Goal: Communication & Community: Answer question/provide support

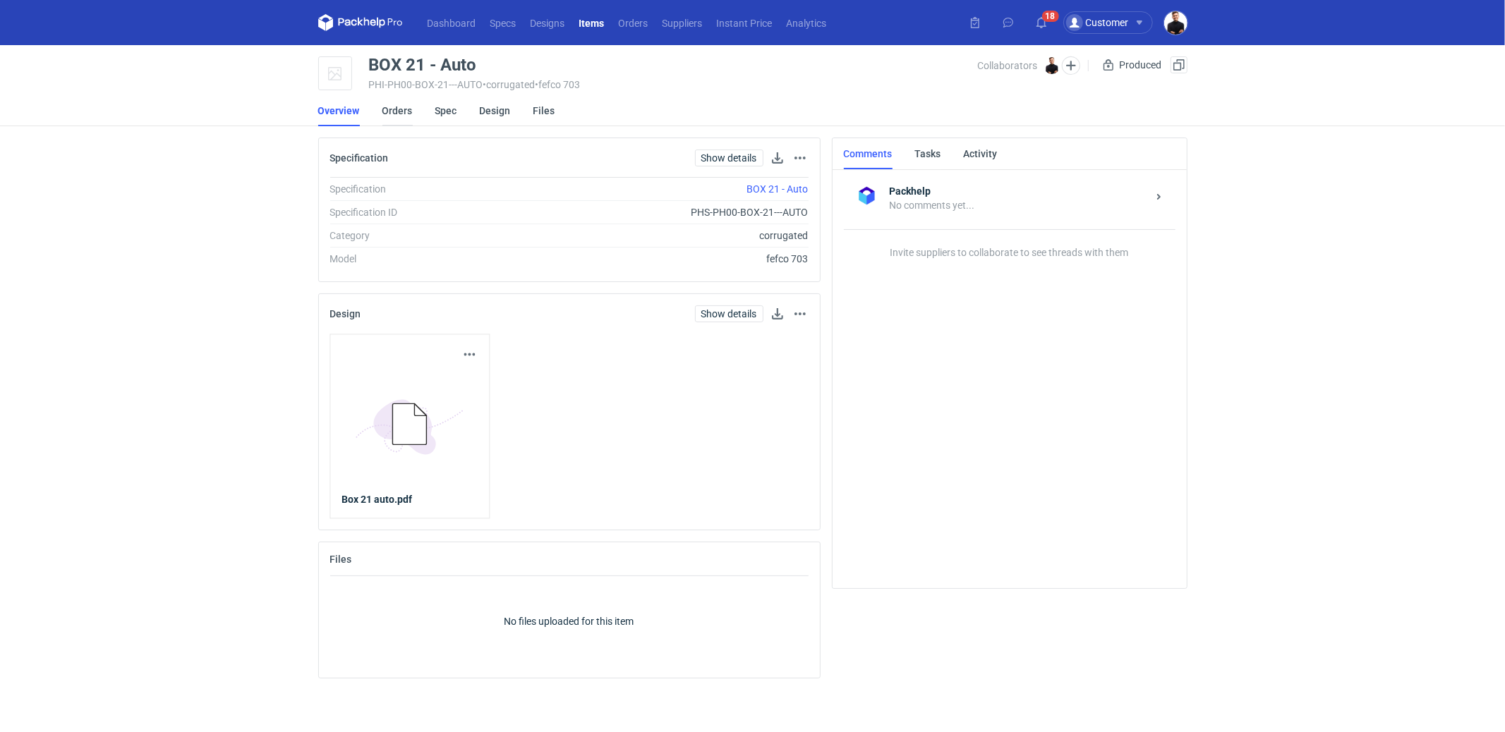
click at [392, 109] on link "Orders" at bounding box center [397, 110] width 30 height 31
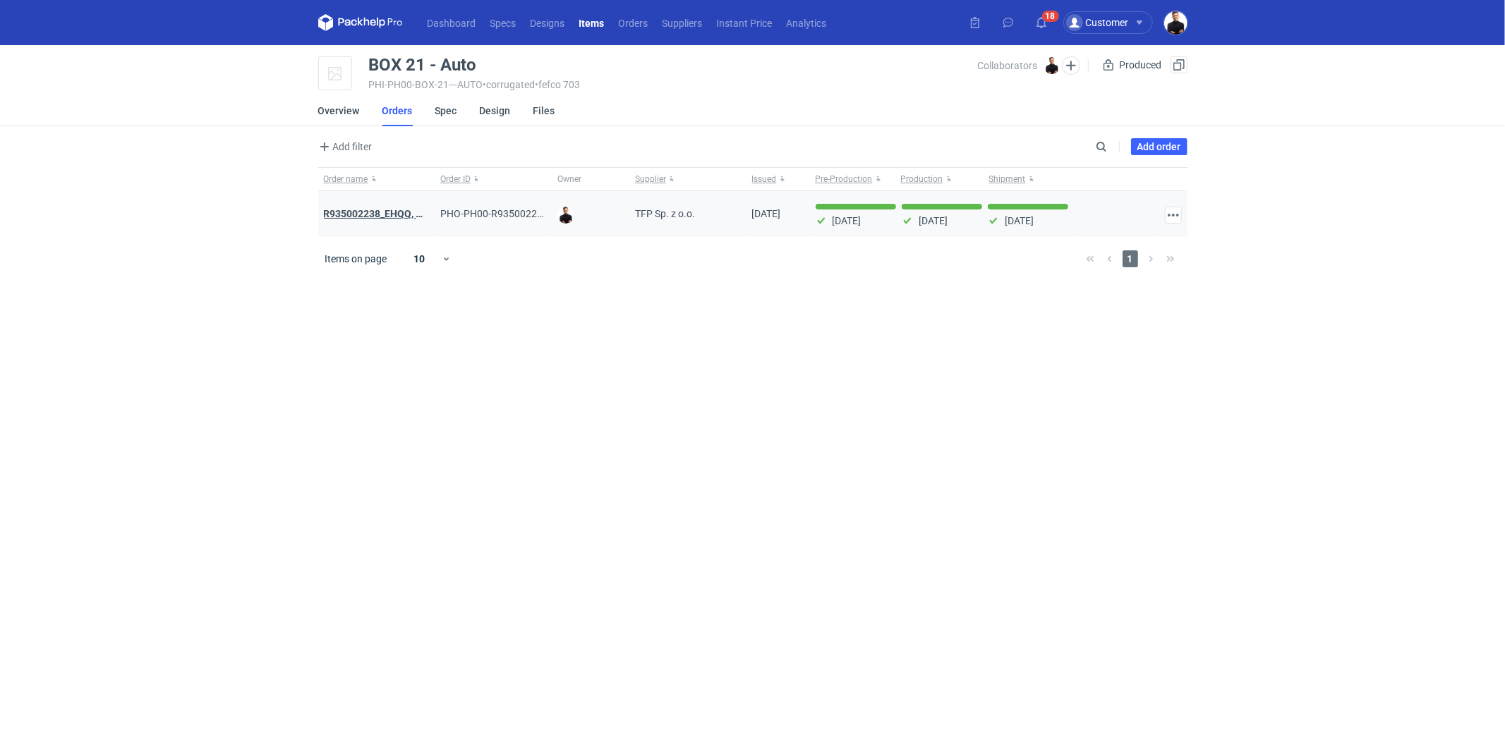
click at [374, 217] on strong "R935002238_EHQQ, KYPE" at bounding box center [382, 213] width 117 height 11
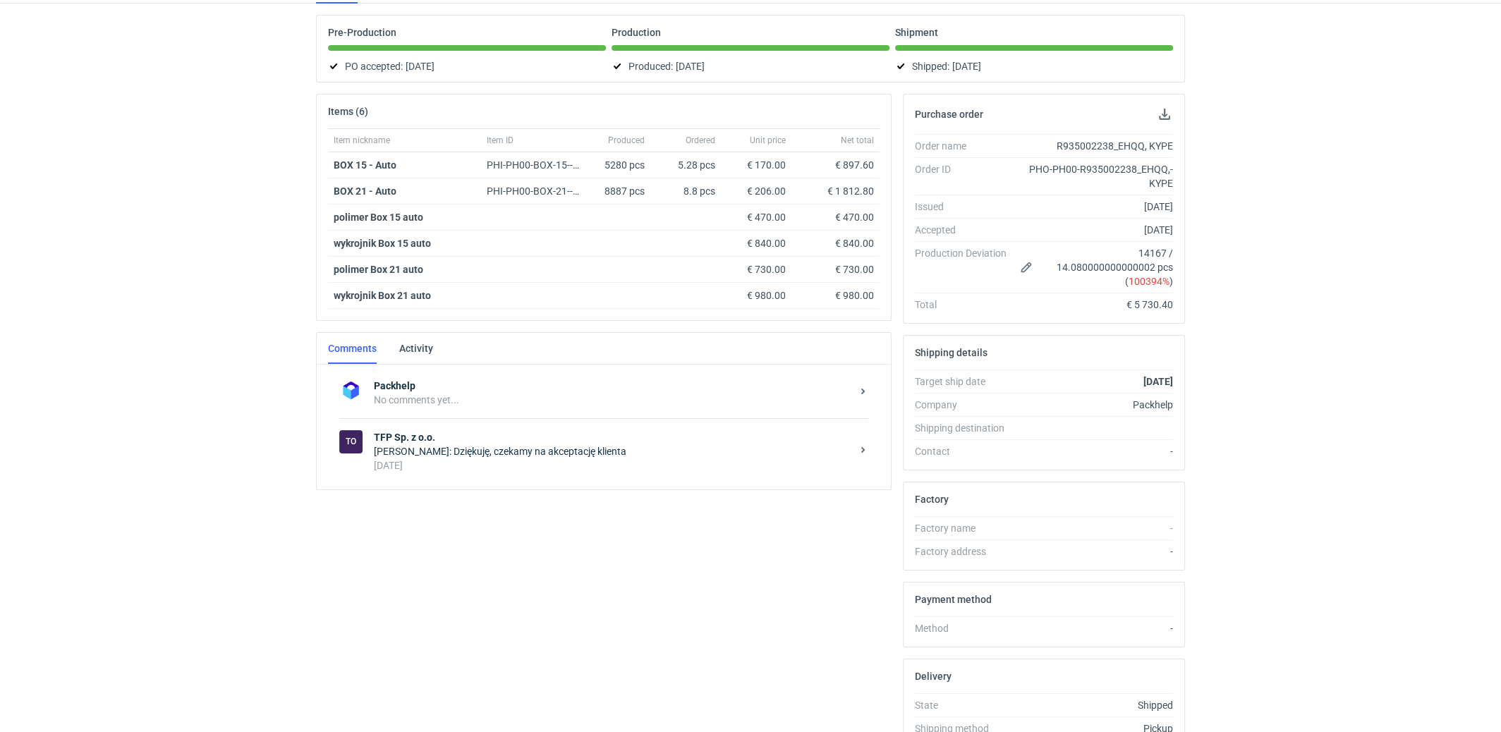
click at [468, 459] on div "17 days ago" at bounding box center [613, 466] width 478 height 14
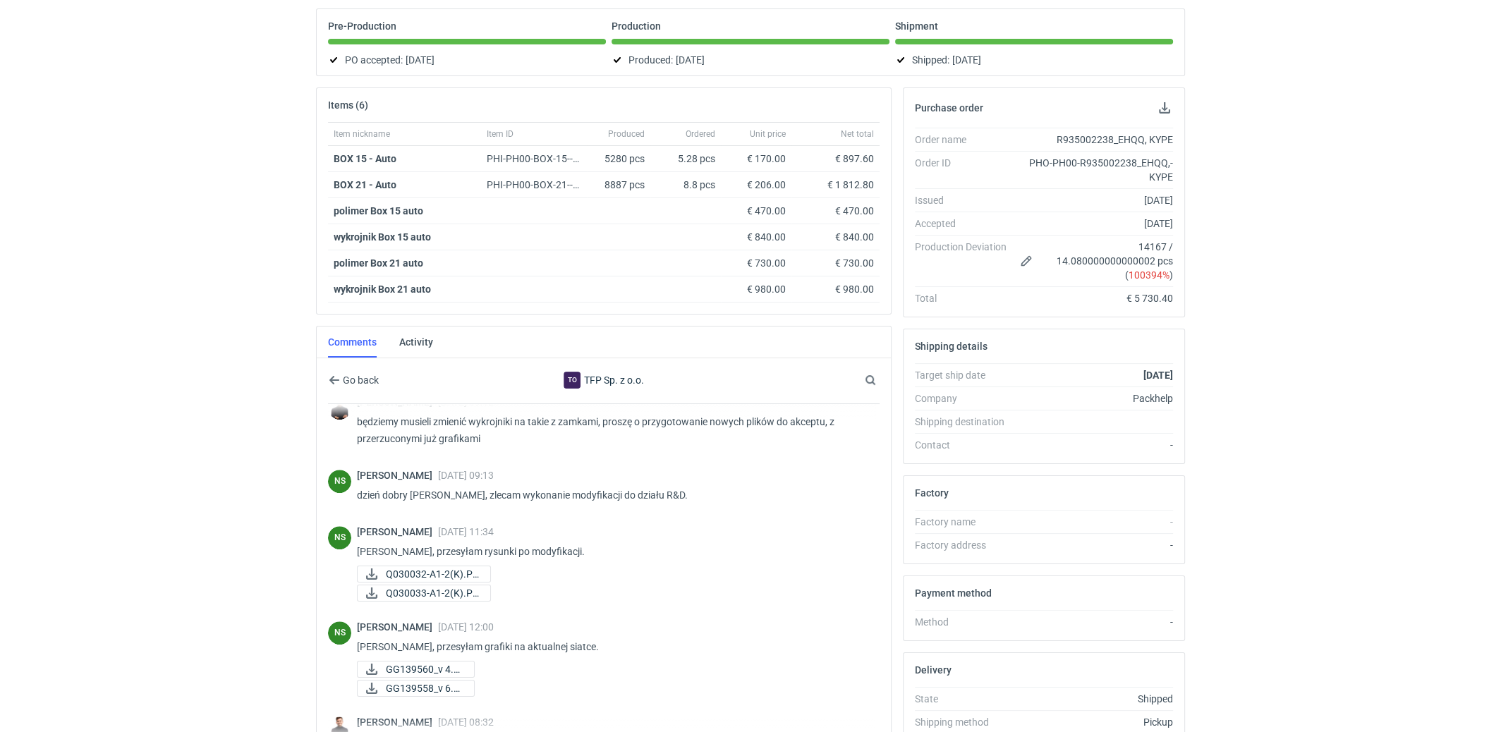
scroll to position [1055, 0]
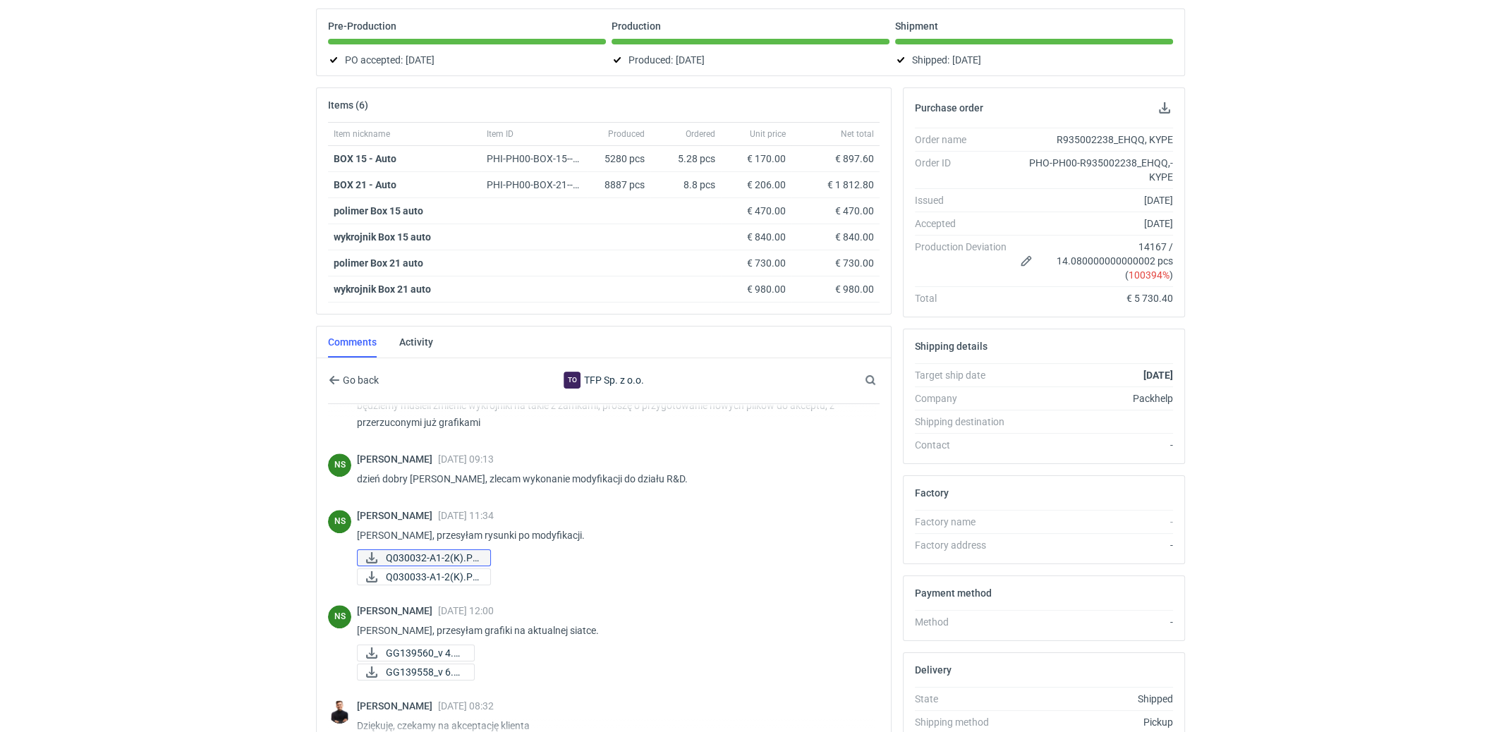
click at [447, 550] on span "Q030032-A1-2(K).PDF" at bounding box center [432, 558] width 93 height 16
click at [435, 571] on span "Q030033-A1-2(K).PDF" at bounding box center [432, 577] width 93 height 16
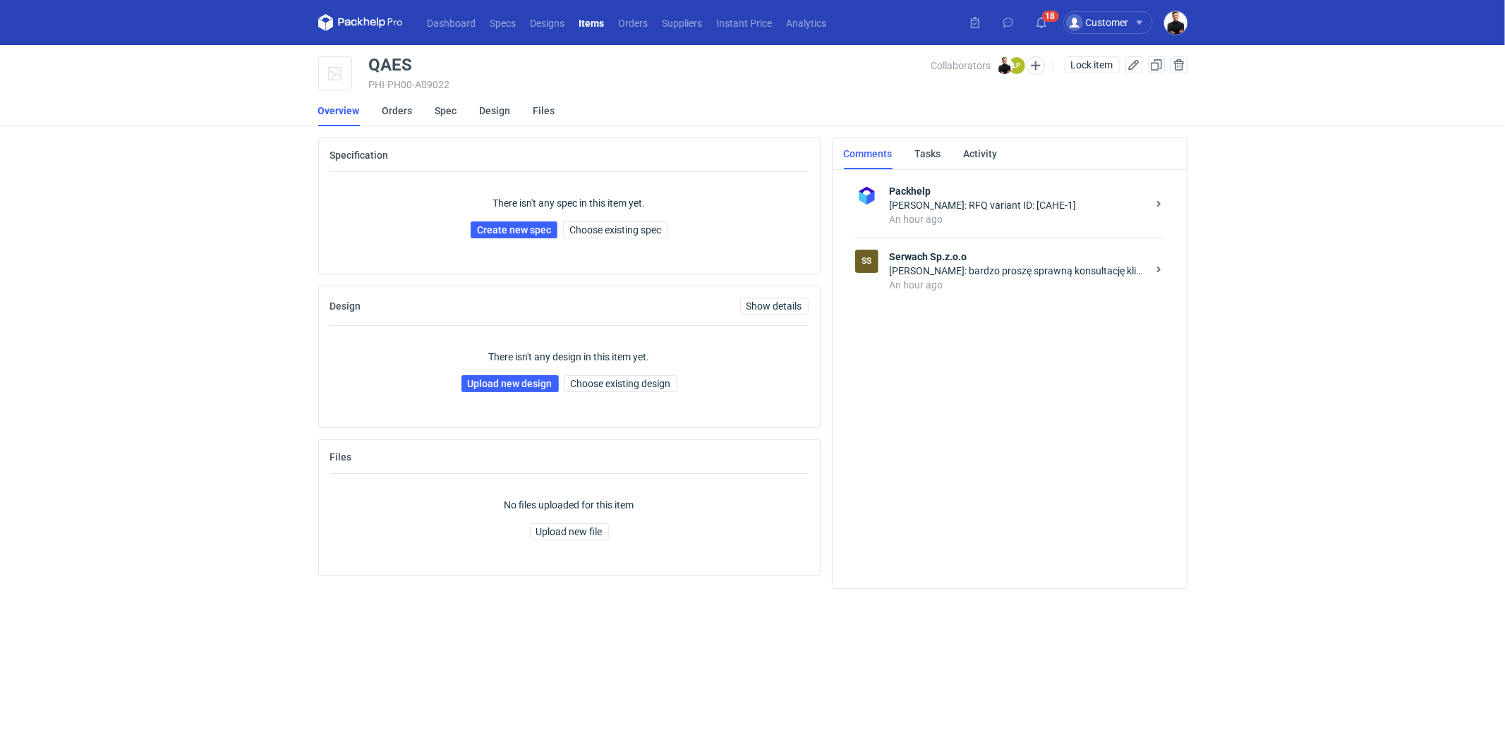
click at [967, 273] on div "Tomasz Kubiak: bardzo proszę sprawną konsultację klientowi się śpieszy" at bounding box center [1019, 271] width 258 height 14
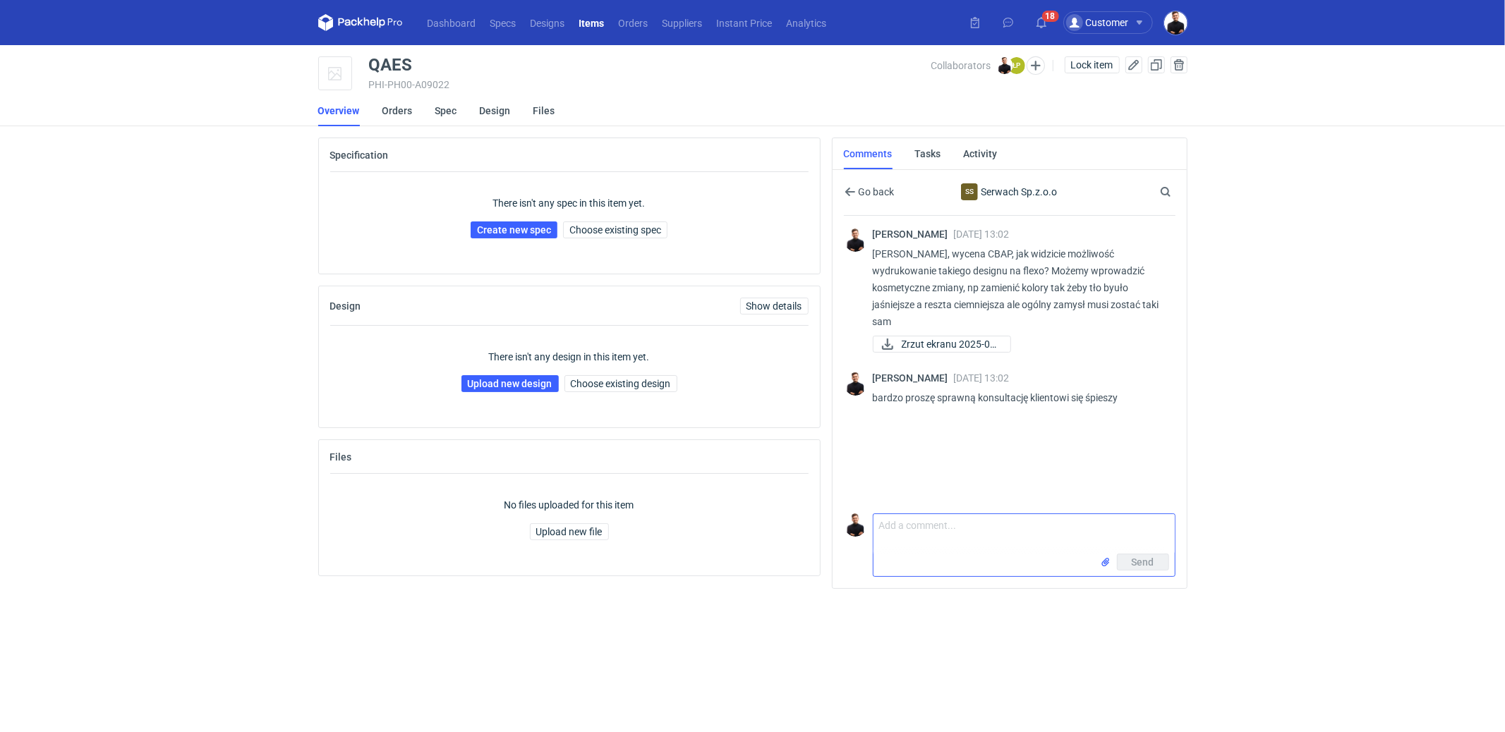
click at [998, 540] on textarea "Comment message" at bounding box center [1023, 534] width 301 height 40
type textarea "{"
click at [967, 522] on textarea "Panie Łukaszu, niekatualne, klient zmienił na jeden kolor. Wysłałem nowe zapyta…" at bounding box center [1023, 534] width 301 height 40
type textarea "Panie Łukaszu, nieaktualne już, klient zmienił na jeden kolor. Wysłałem nowe za…"
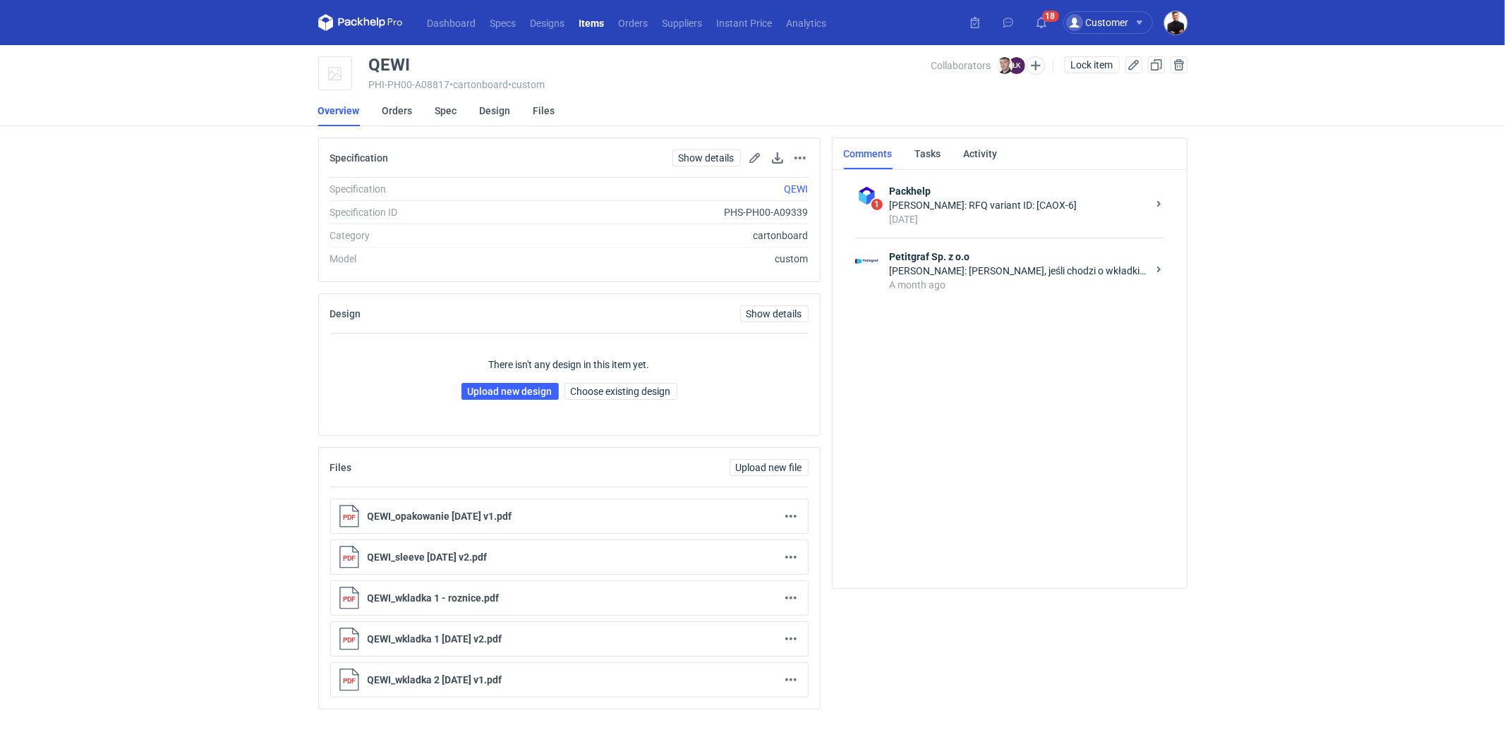
click at [938, 266] on div "[PERSON_NAME]: [PERSON_NAME], jeśli chodzi o wkładki to nie jesteśmy stanie pow…" at bounding box center [1019, 271] width 258 height 14
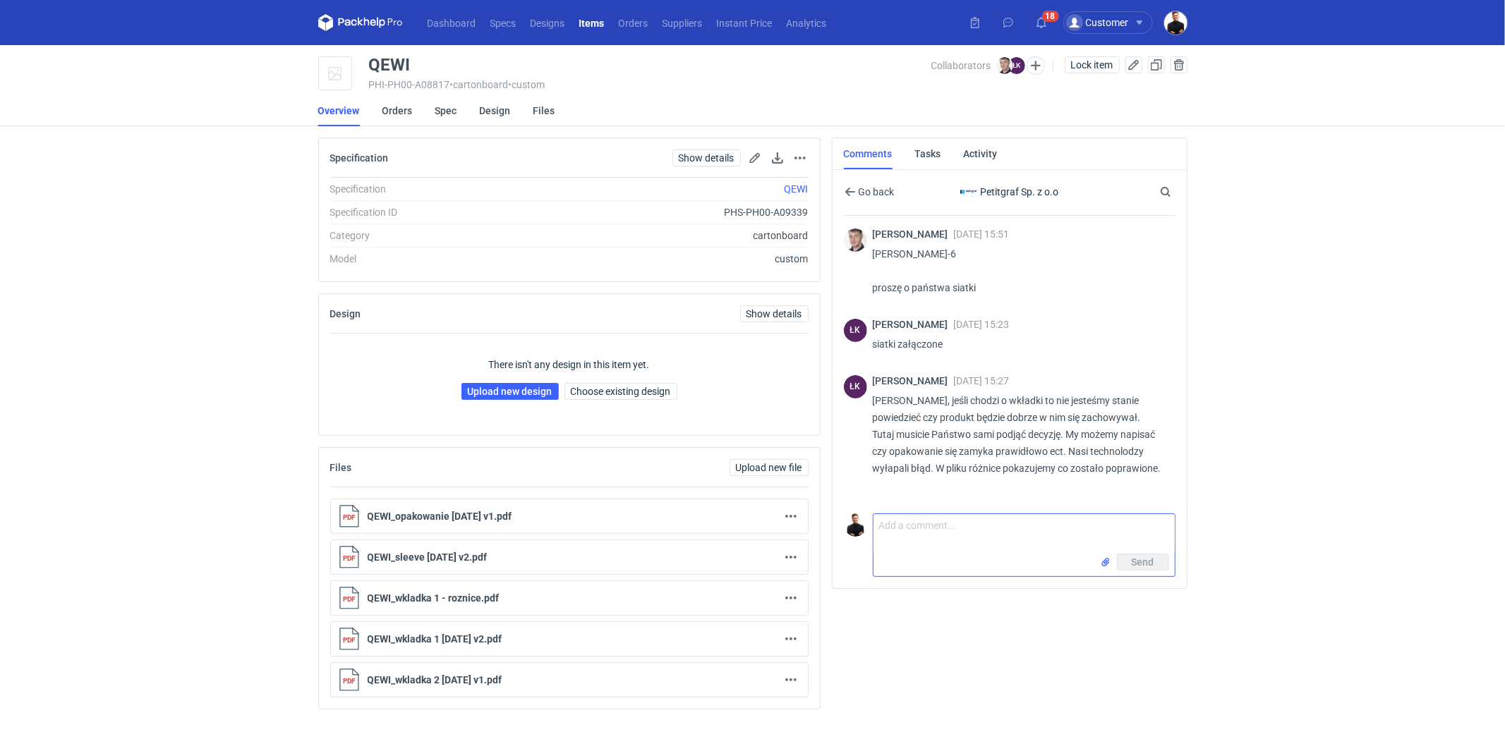
click at [911, 522] on textarea "Comment message" at bounding box center [1023, 534] width 301 height 40
paste textarea "qewi - Ma błędne wkładki. Okazało się że klienta tubki są 6mm wyższe i @Erni je…"
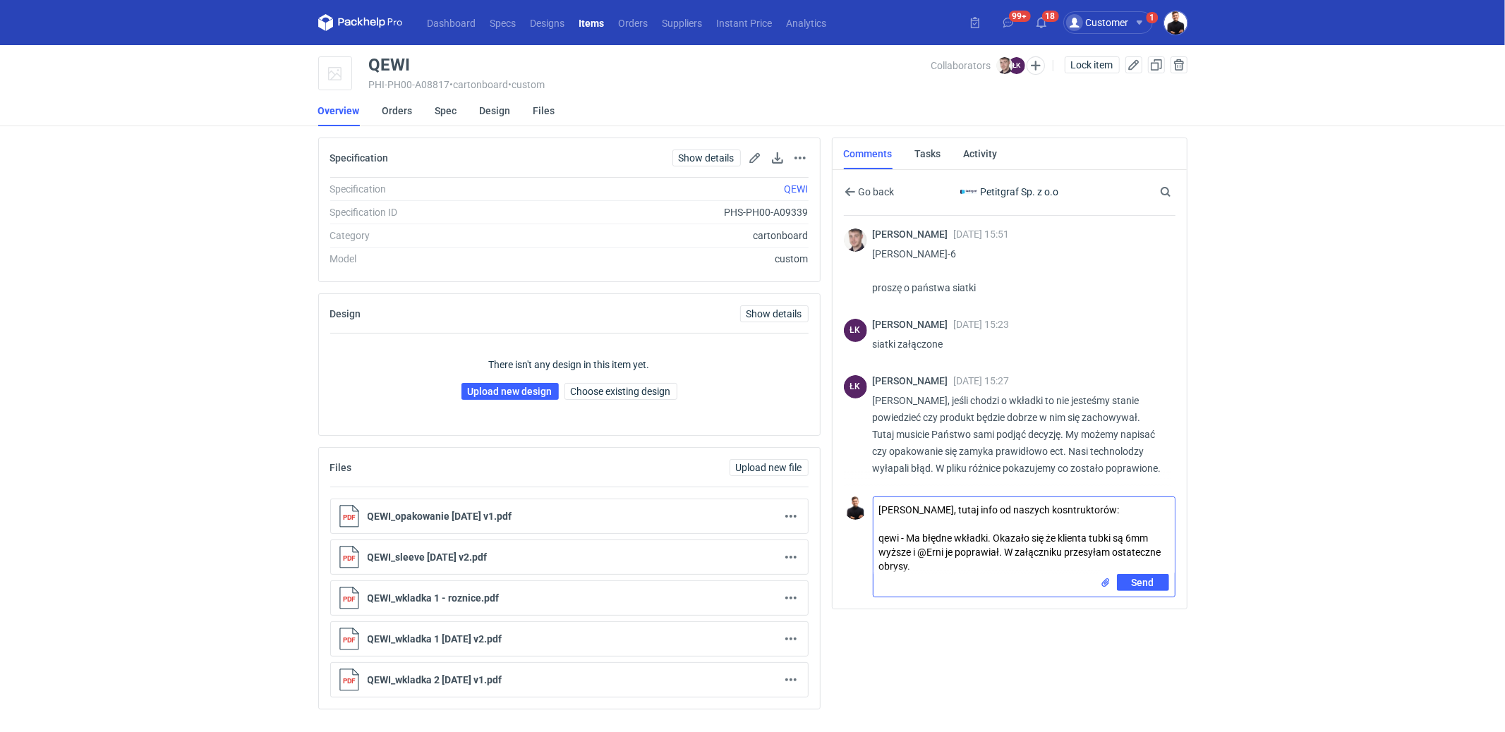
drag, startPoint x: 943, startPoint y: 547, endPoint x: 921, endPoint y: 548, distance: 22.6
click at [921, 548] on textarea "[PERSON_NAME], tutaj info od naszych kosntruktorów: qewi - Ma błędne wkładki. O…" at bounding box center [1023, 535] width 301 height 77
click at [971, 545] on textarea "[PERSON_NAME], tutaj info od naszych kosntruktorów: qewi - Ma błędne wkładki. O…" at bounding box center [1023, 535] width 301 height 77
type textarea "[PERSON_NAME], tutaj info od naszych kosntruktorów: qewi - Ma błędne wkładki. O…"
click at [796, 593] on button "button" at bounding box center [790, 598] width 17 height 17
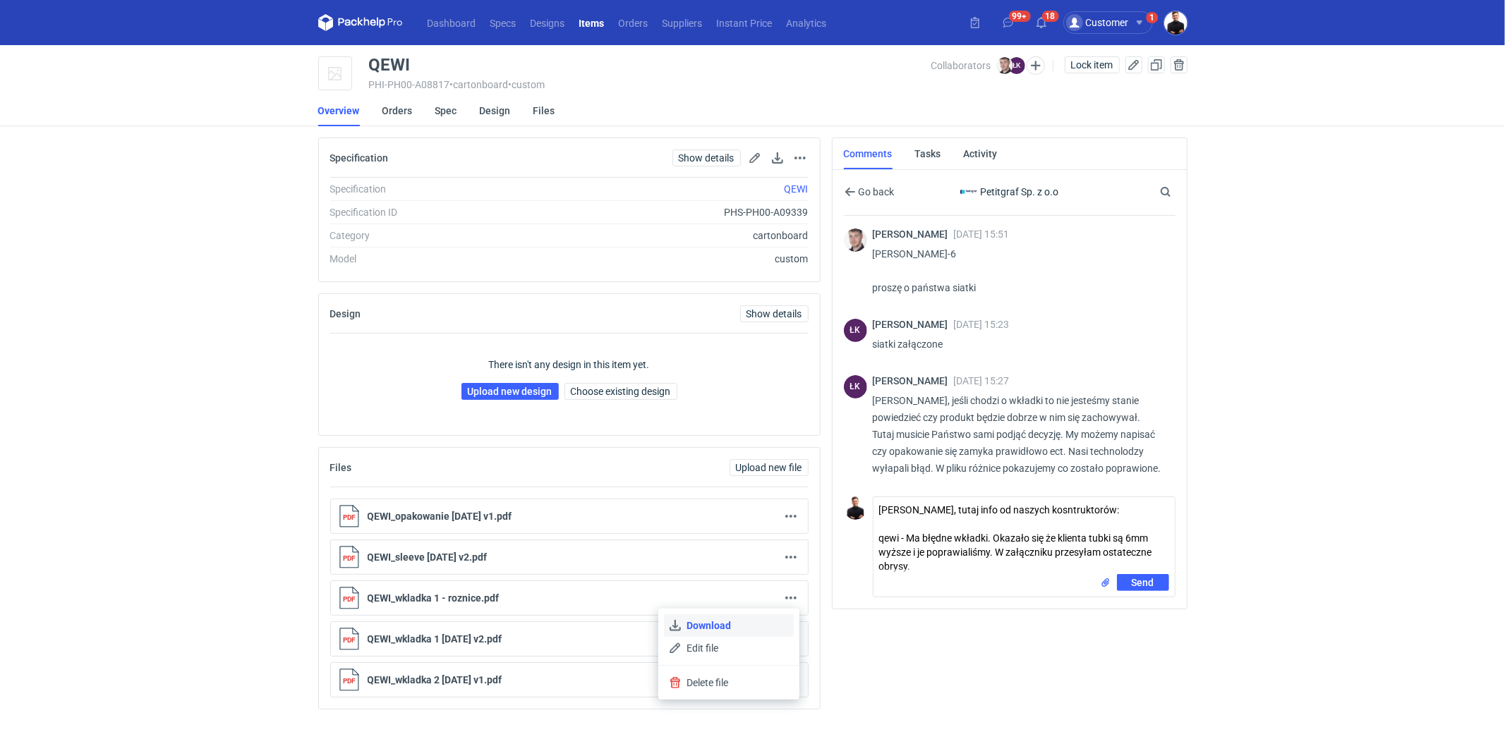
click at [707, 628] on link "Download" at bounding box center [729, 625] width 130 height 23
click at [1134, 613] on span "Send" at bounding box center [1143, 614] width 23 height 10
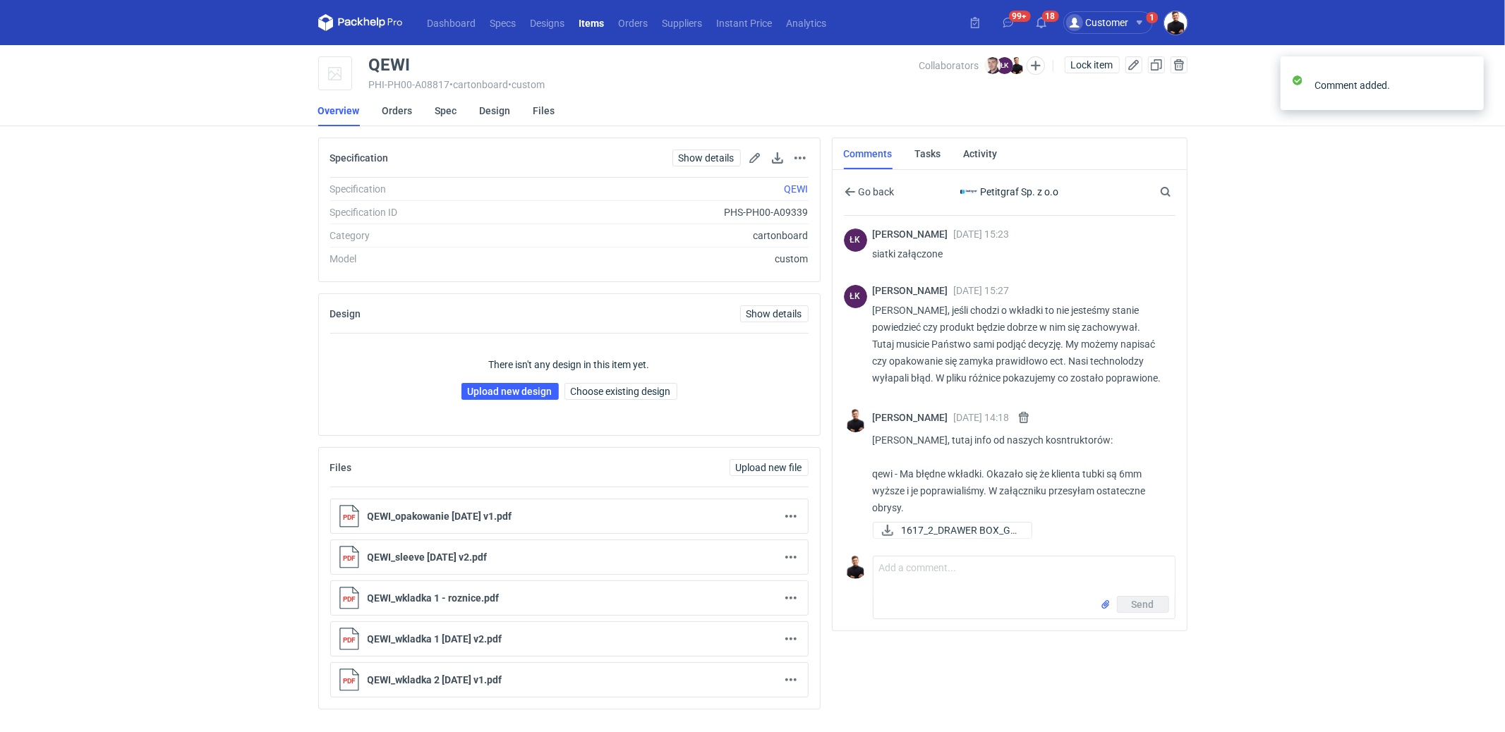
scroll to position [107, 0]
click at [944, 559] on textarea "Comment message" at bounding box center [1023, 577] width 301 height 40
type textarea "podeśle mi Pan poprawione pliki?"
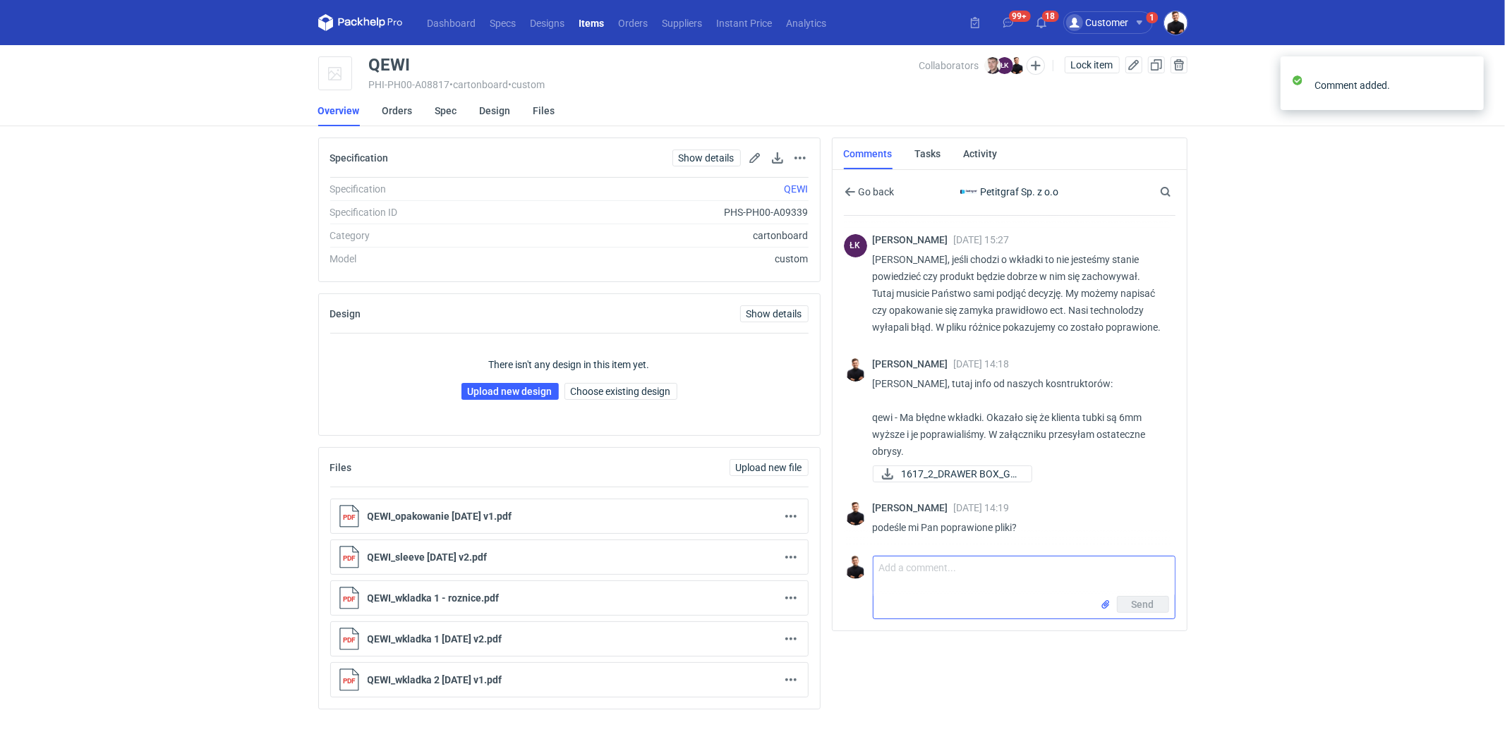
scroll to position [157, 0]
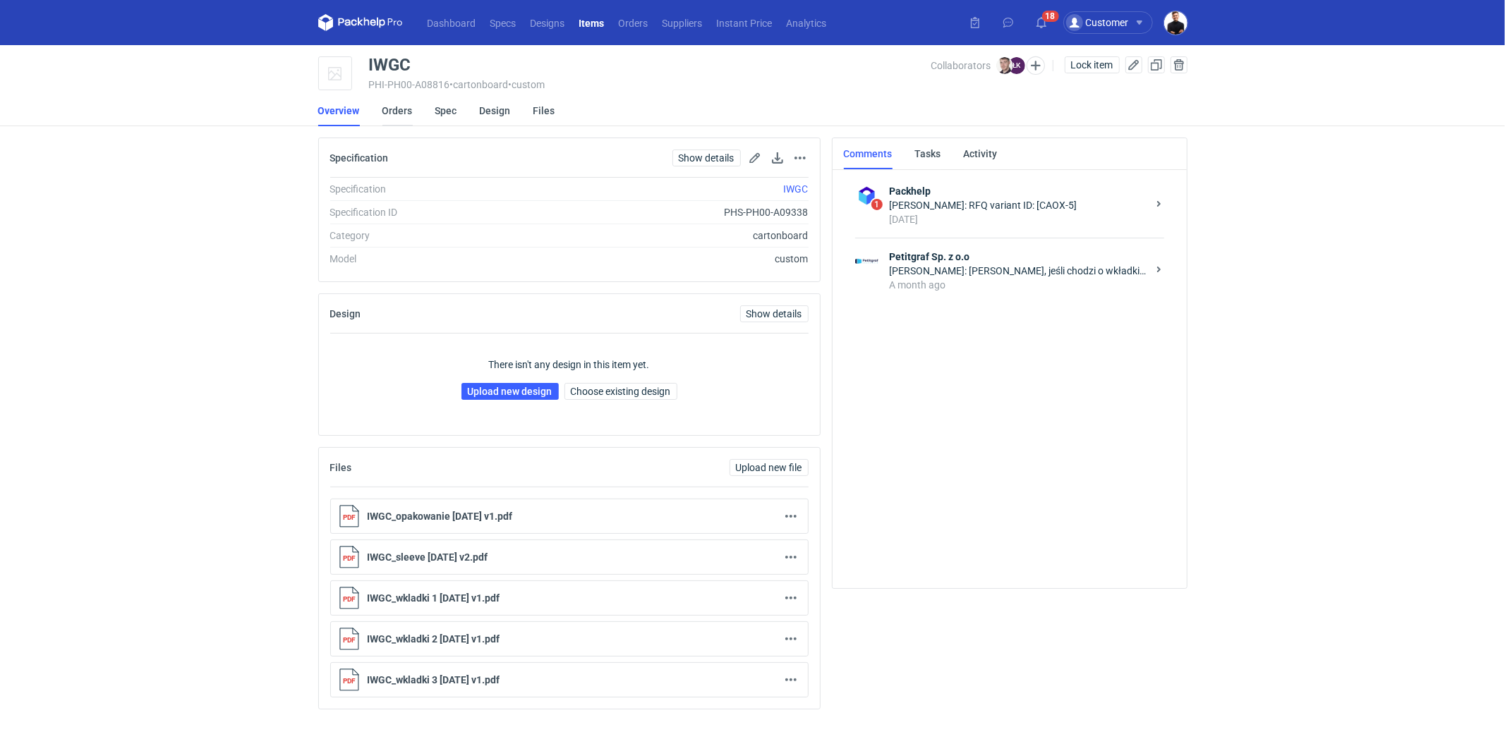
click at [386, 108] on link "Orders" at bounding box center [397, 110] width 30 height 31
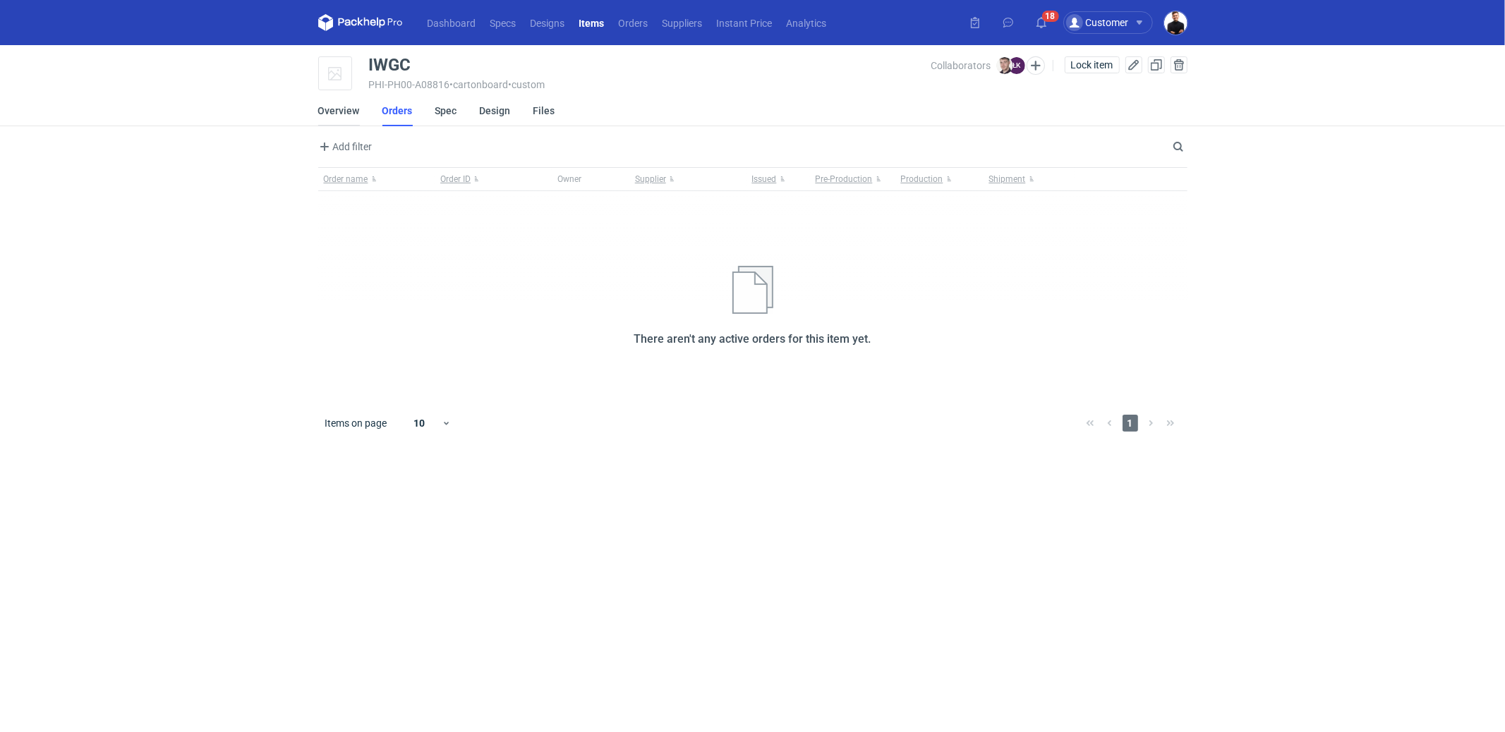
click at [337, 111] on link "Overview" at bounding box center [339, 110] width 42 height 31
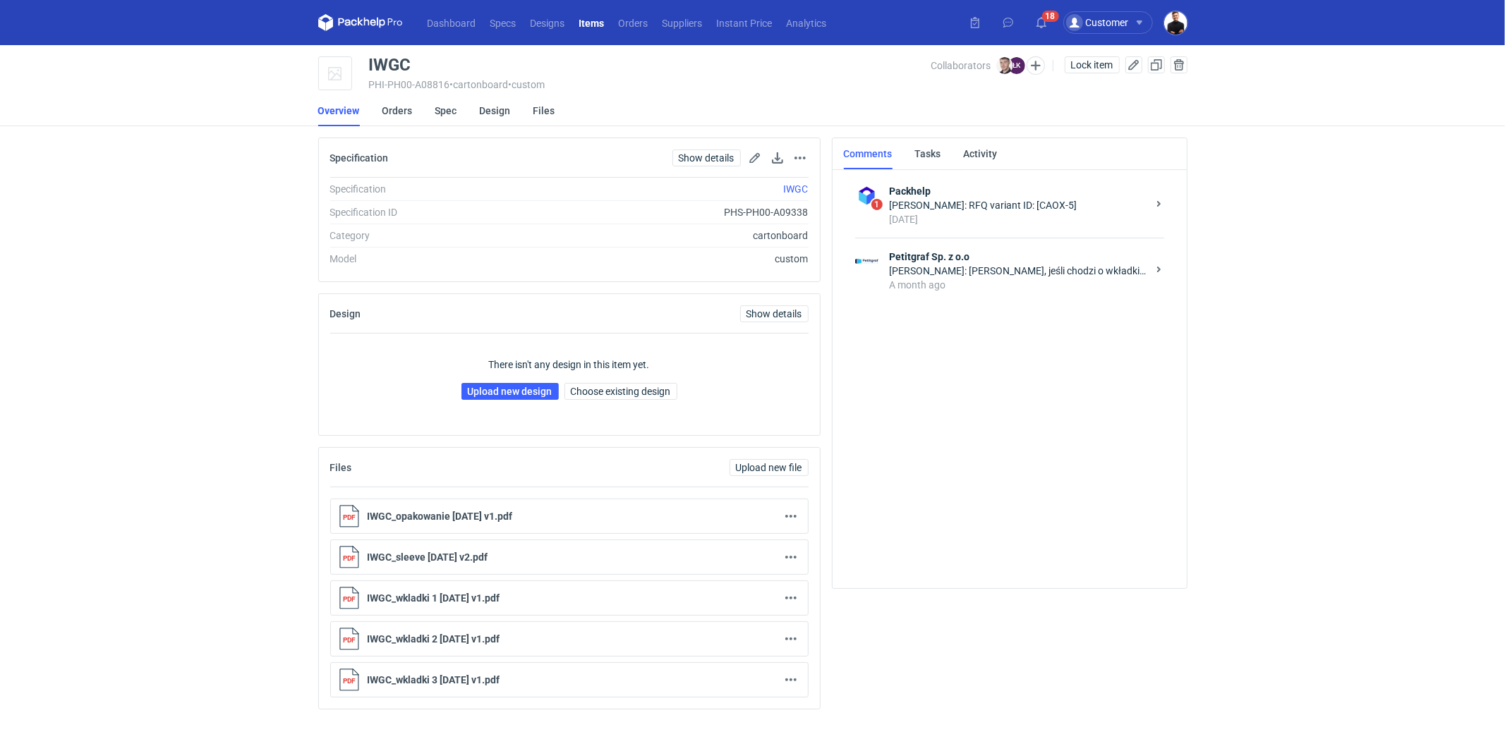
click at [919, 266] on div "Łukasz Kowalski: Panie Macieju, jeśli chodzi o wkładki to nie jesteśmy stanie p…" at bounding box center [1019, 271] width 258 height 14
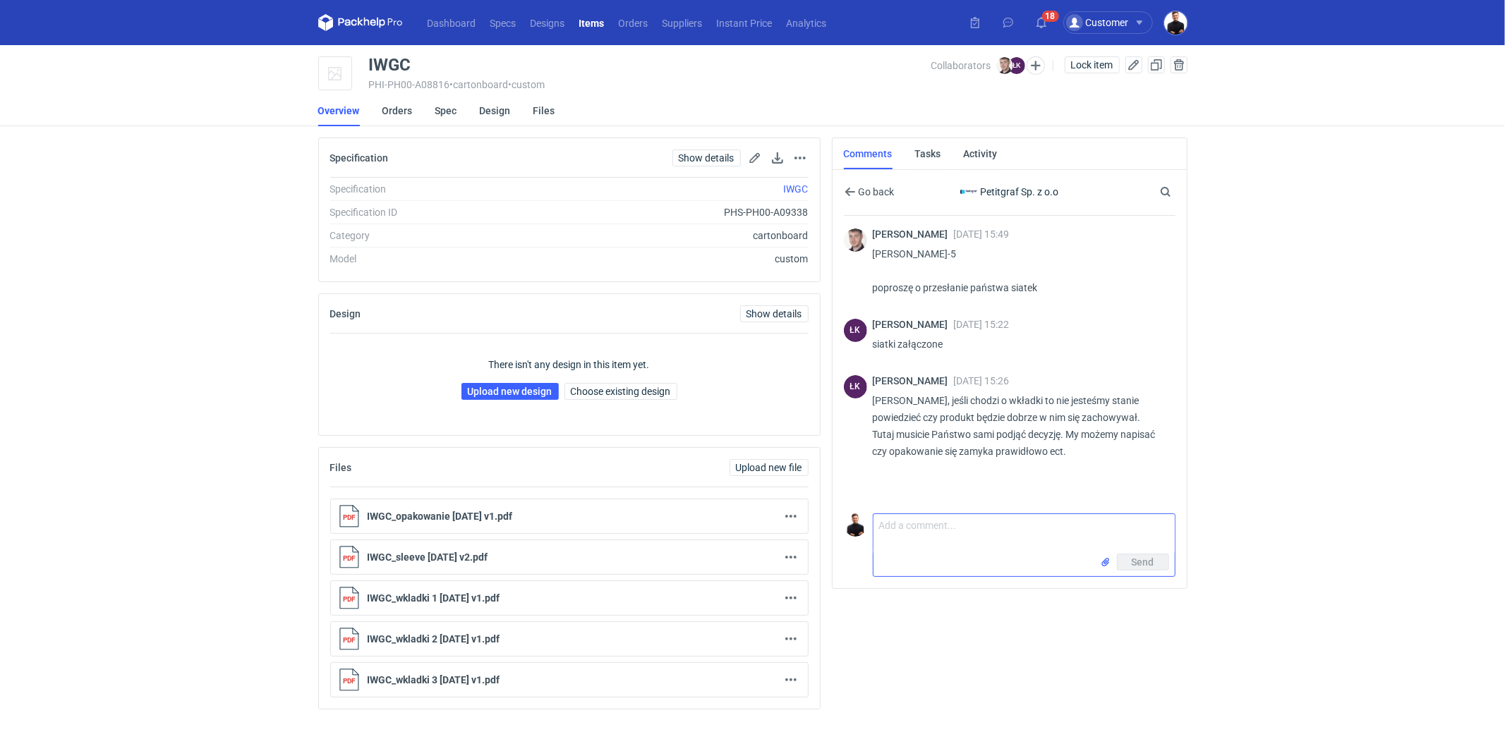
click at [947, 547] on textarea "Comment message" at bounding box center [1023, 534] width 301 height 40
type textarea "t"
paste textarea "iwgc - wkładka 1 nie pasuje. Ten same case jak wyżej. W załączniku przesyłam si…"
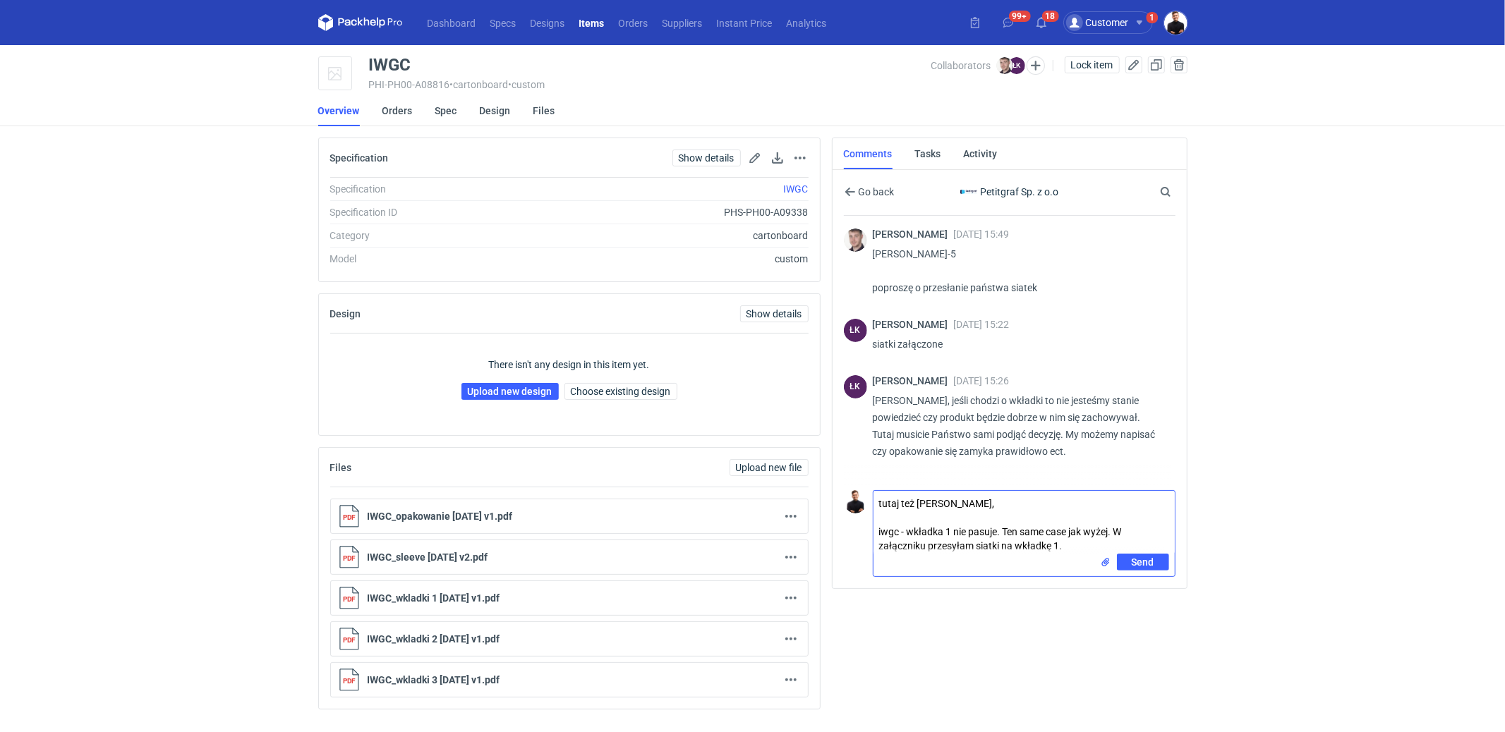
drag, startPoint x: 1072, startPoint y: 546, endPoint x: 842, endPoint y: 526, distance: 231.5
click at [842, 526] on div "Go back Petitgraf Sp. z o.o Search Maciej Sikora 18 Jul 2025 15:49 wycena CAOX-…" at bounding box center [1009, 379] width 354 height 418
click at [1091, 531] on textarea "tutaj też Panie Łukaszu, iwgc - wkładka 1 nie pasuje. Ten same case jak wyżej. …" at bounding box center [1023, 522] width 301 height 63
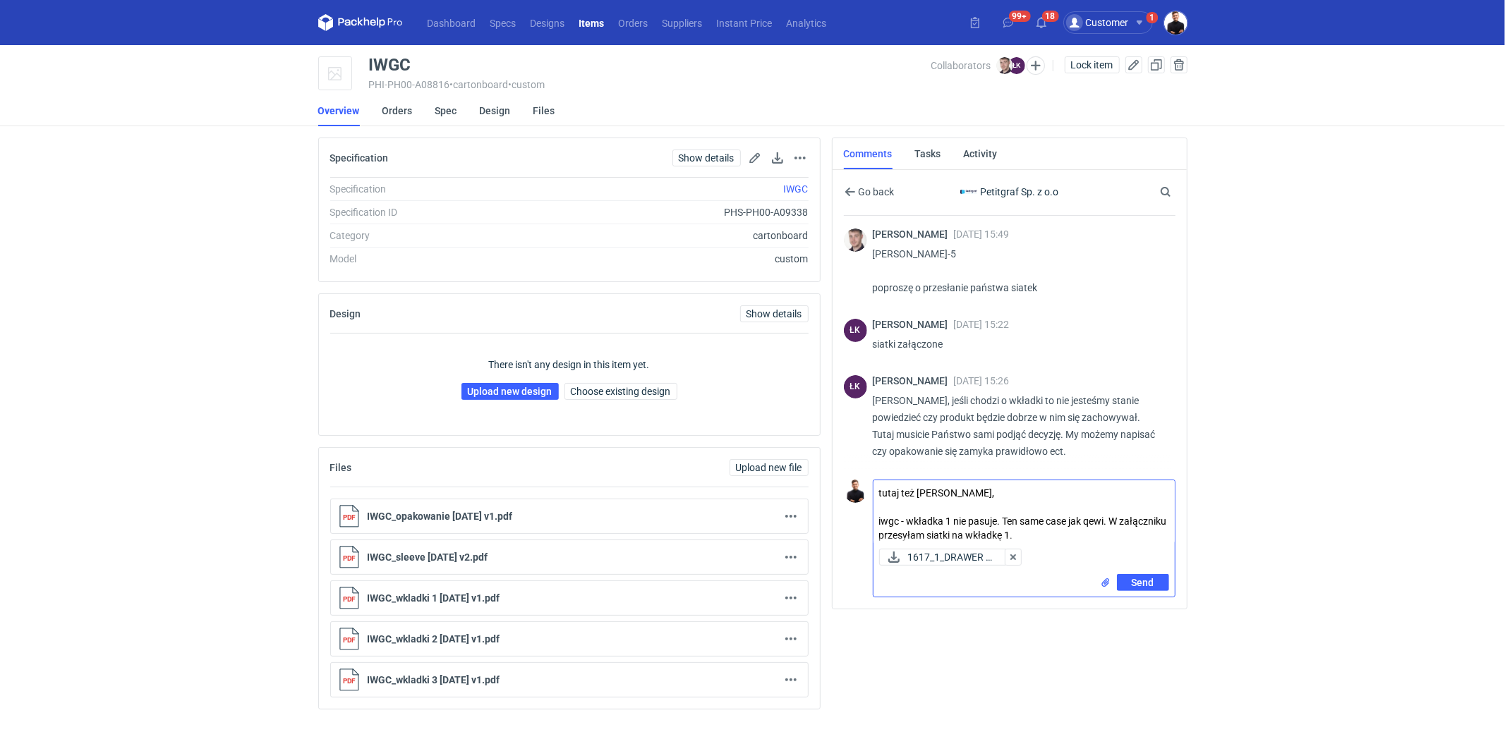
click at [1081, 535] on textarea "tutaj też Panie Łukaszu, iwgc - wkładka 1 nie pasuje. Ten same case jak qewi. W…" at bounding box center [1023, 511] width 301 height 63
type textarea "tutaj też Panie Łukaszu, iwgc - wkładka 1 nie pasuje. Ten same case jak qewi. W…"
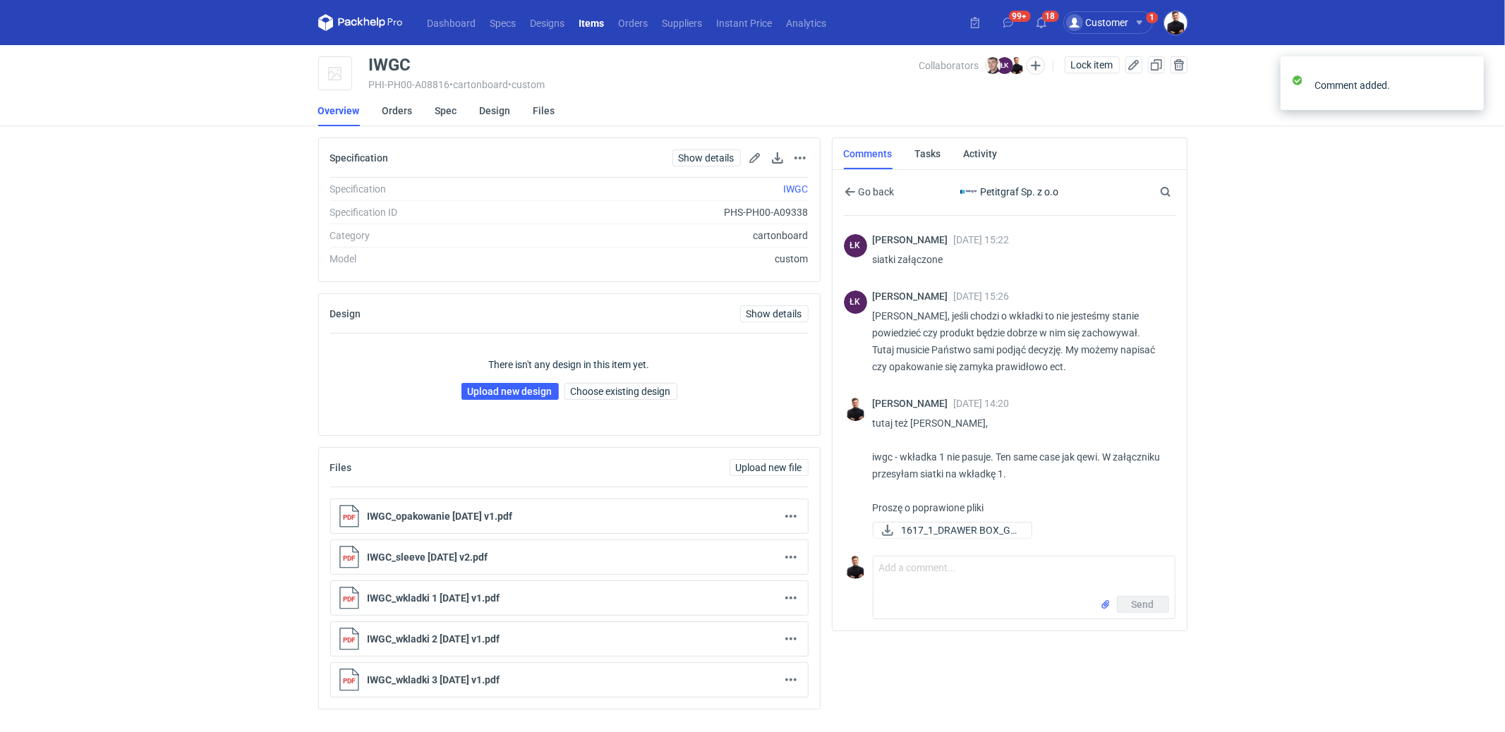
scroll to position [84, 0]
